Goal: Transaction & Acquisition: Purchase product/service

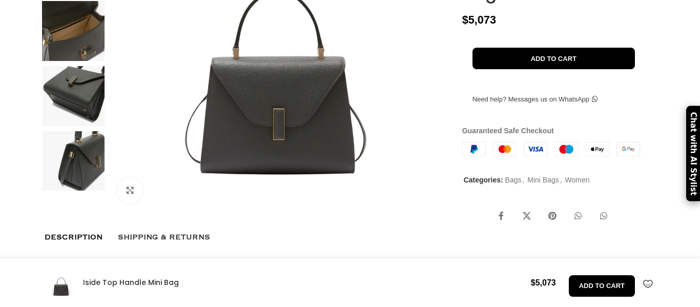
scroll to position [302, 0]
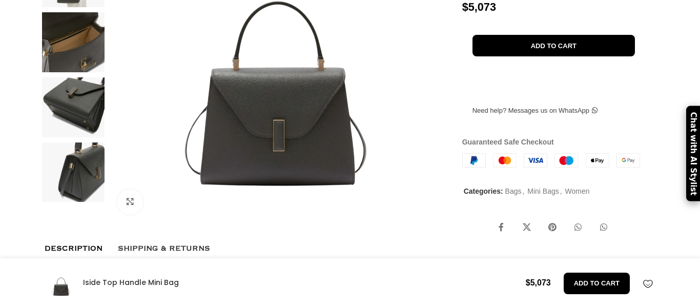
click at [72, 59] on img at bounding box center [73, 42] width 63 height 60
click at [78, 72] on img at bounding box center [73, 42] width 63 height 60
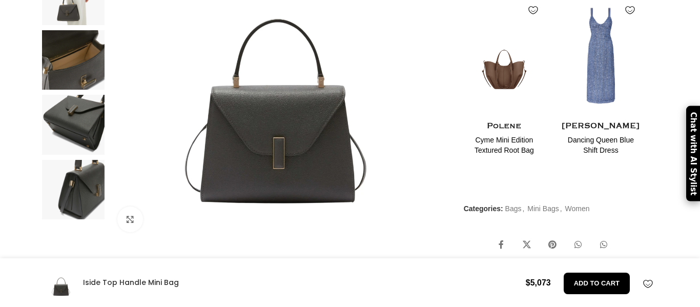
scroll to position [0, 108]
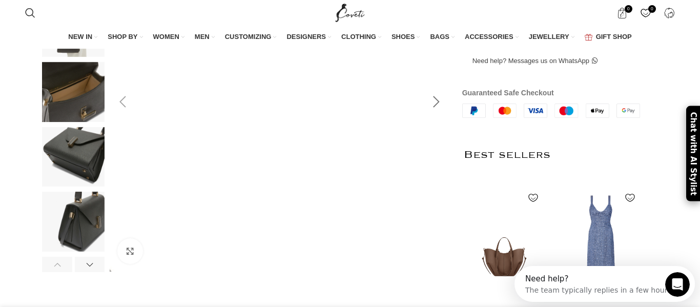
scroll to position [275, 0]
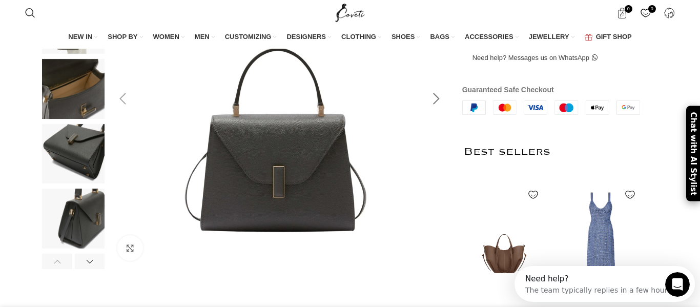
click at [437, 112] on div at bounding box center [437, 99] width 26 height 26
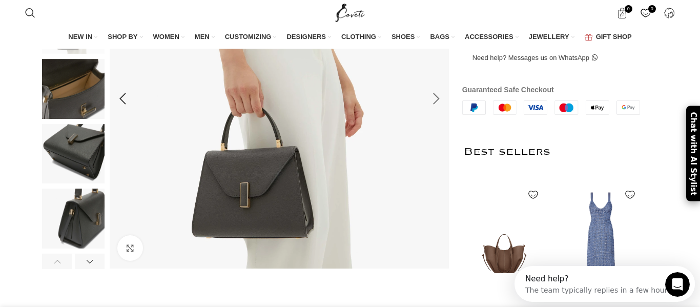
click at [437, 112] on div at bounding box center [437, 99] width 26 height 26
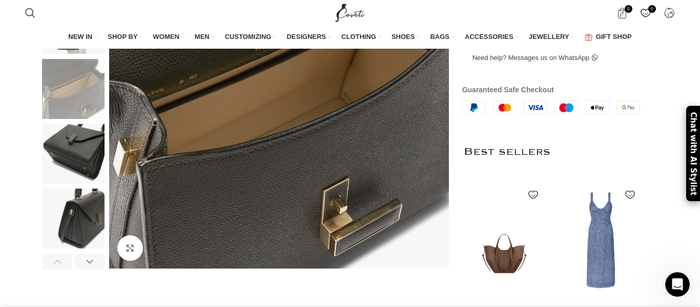
click at [437, 112] on div at bounding box center [437, 99] width 26 height 26
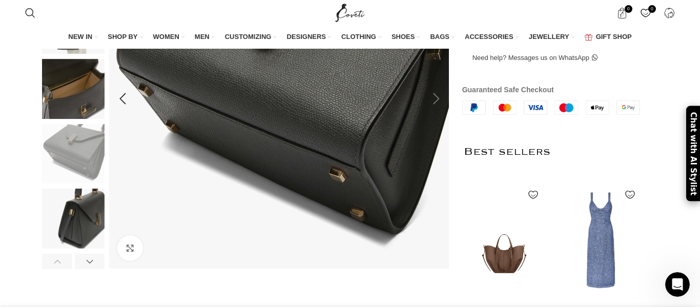
scroll to position [0, 324]
click at [437, 112] on div at bounding box center [437, 99] width 26 height 26
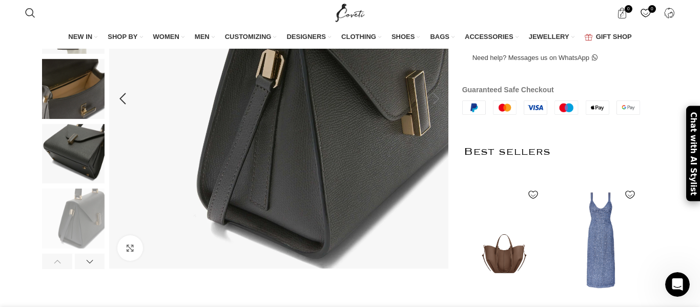
click at [437, 112] on div at bounding box center [437, 99] width 26 height 26
